Goal: Check status: Check status

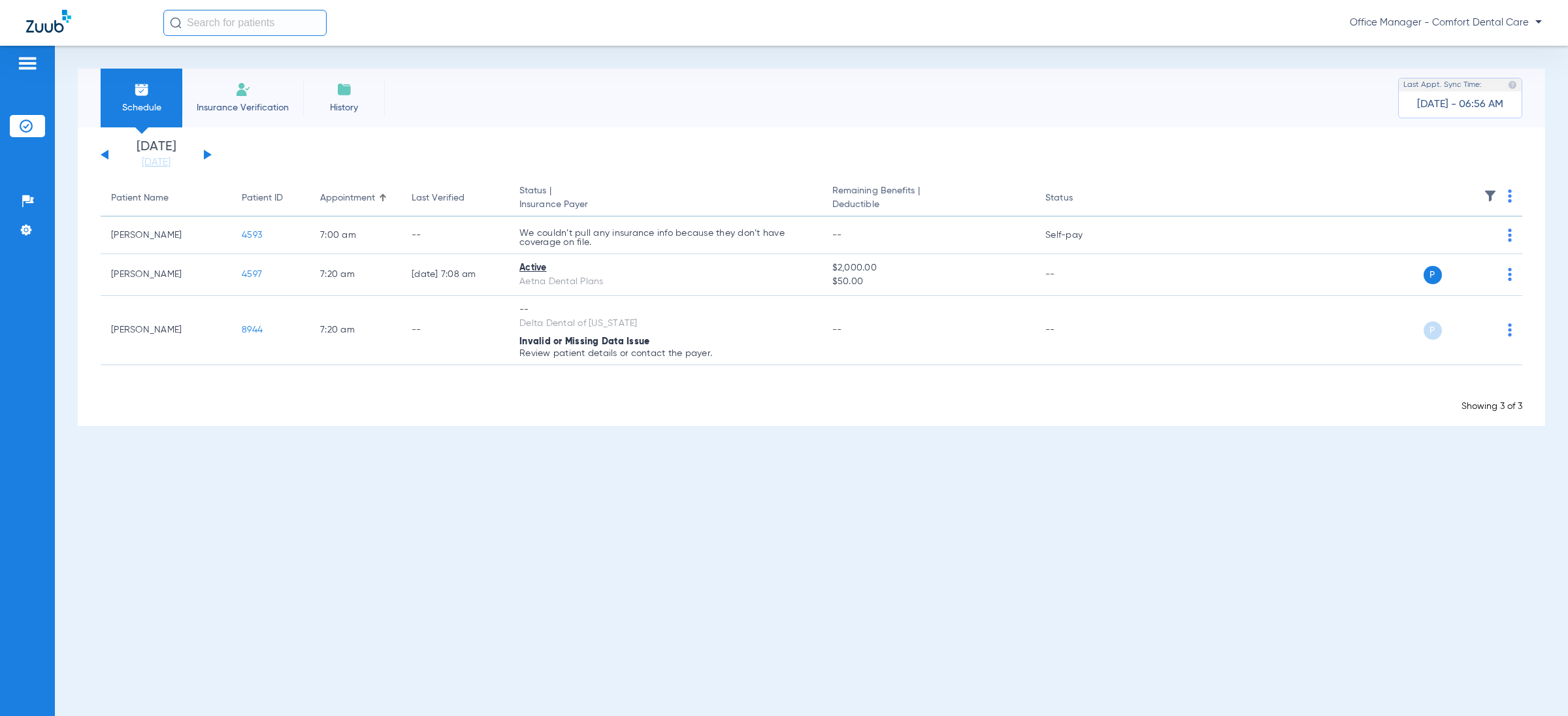
click at [200, 157] on div "[DATE] [DATE] [DATE] [DATE] [DATE] [DATE] [DATE] [DATE] [DATE] [DATE] [DATE] [D…" at bounding box center [156, 155] width 111 height 29
click at [205, 155] on button at bounding box center [207, 154] width 8 height 9
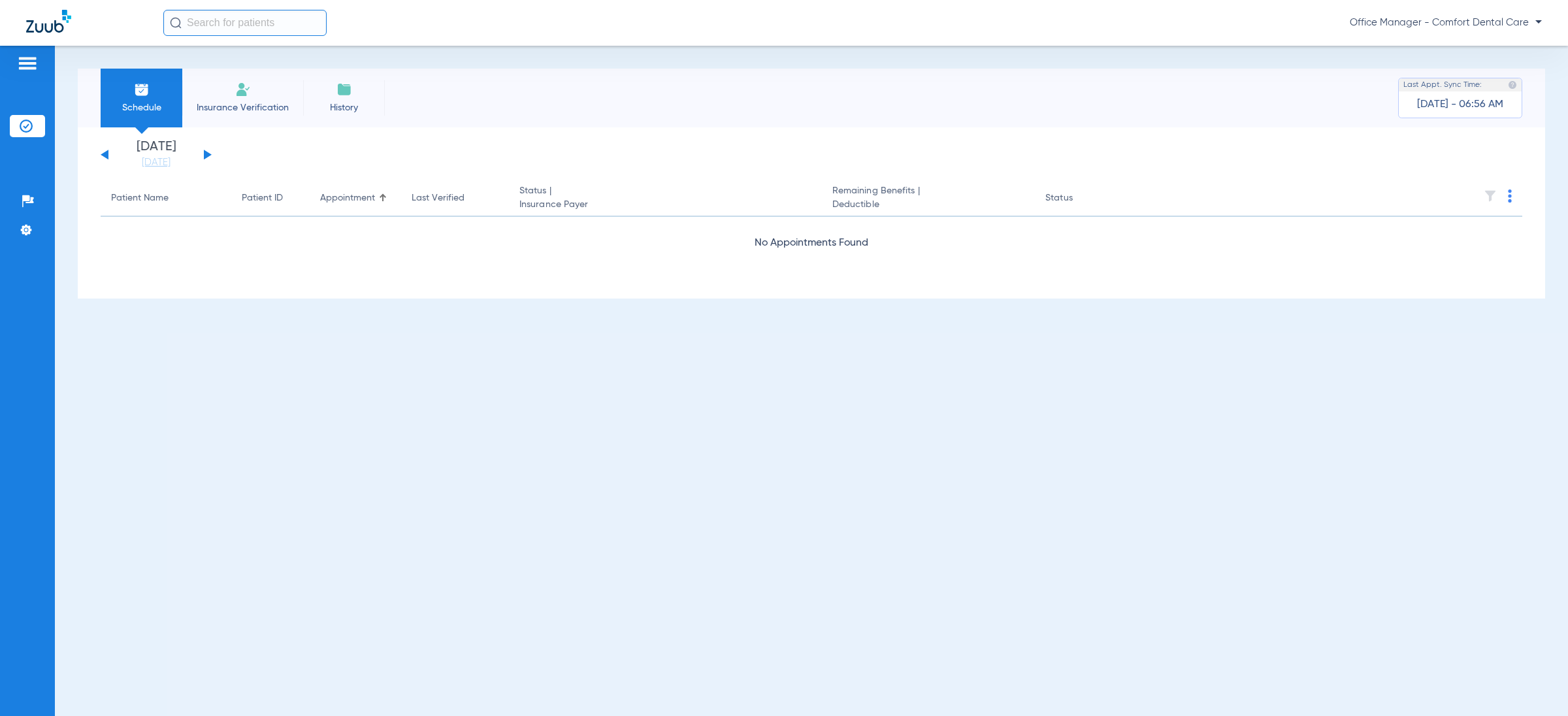
click at [205, 155] on button at bounding box center [207, 154] width 8 height 9
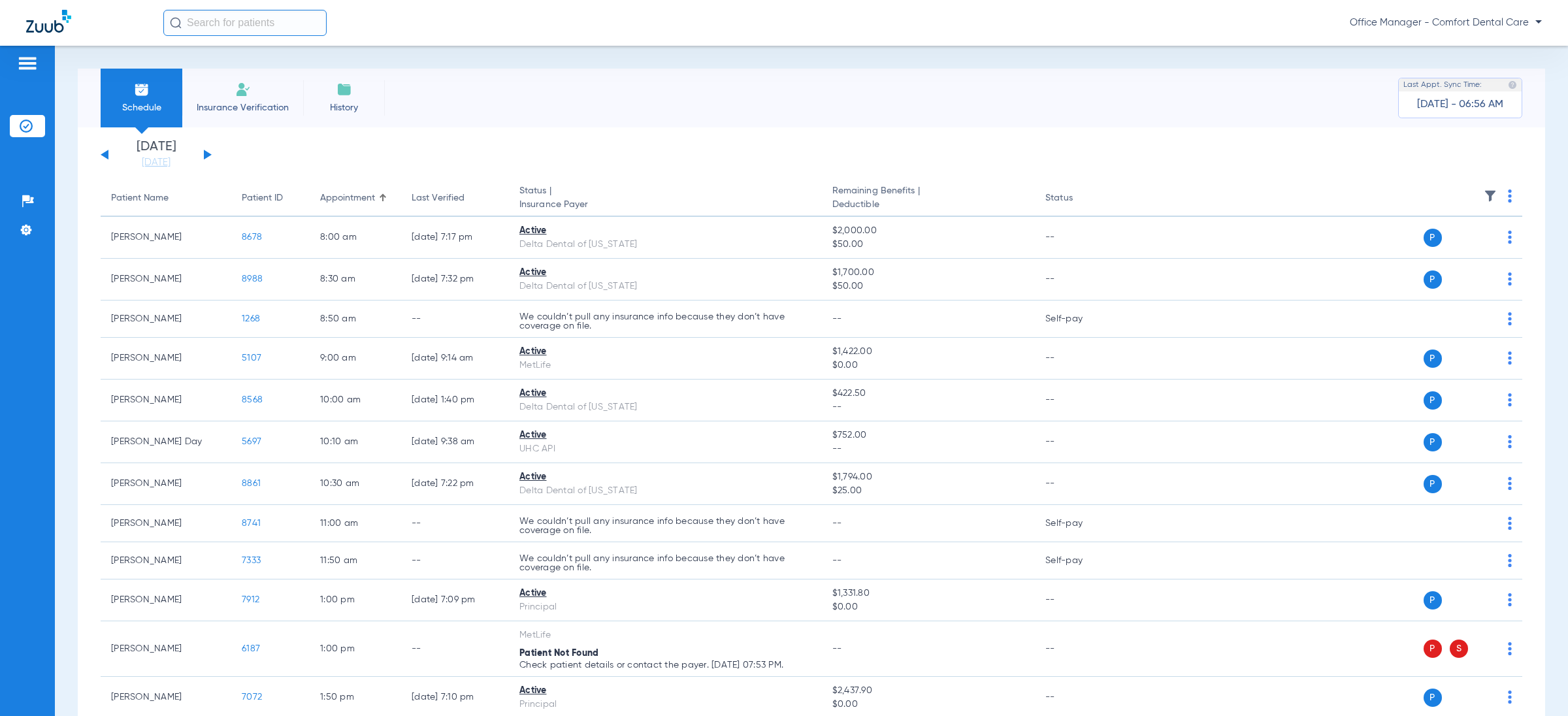
click at [105, 153] on button at bounding box center [104, 154] width 8 height 9
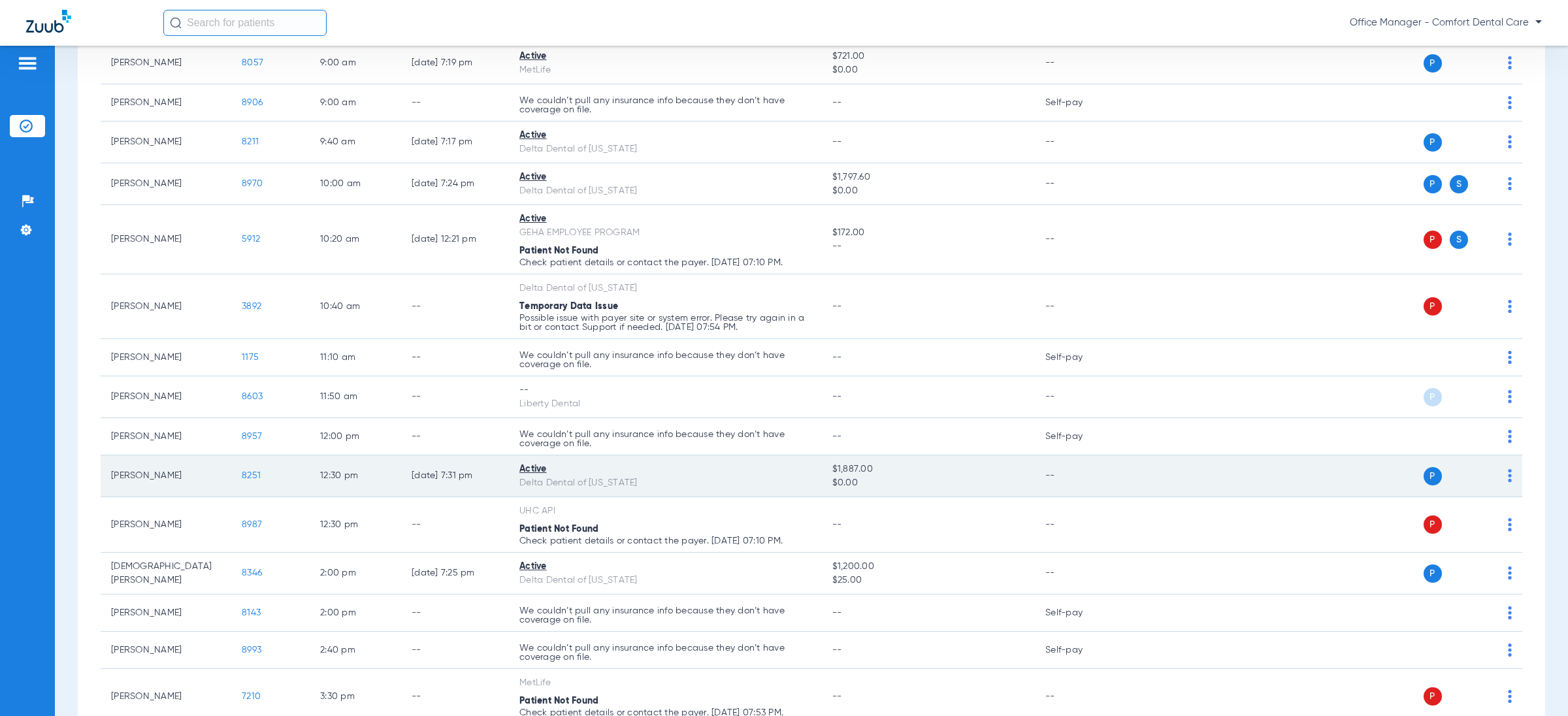
scroll to position [294, 0]
